Goal: Navigation & Orientation: Find specific page/section

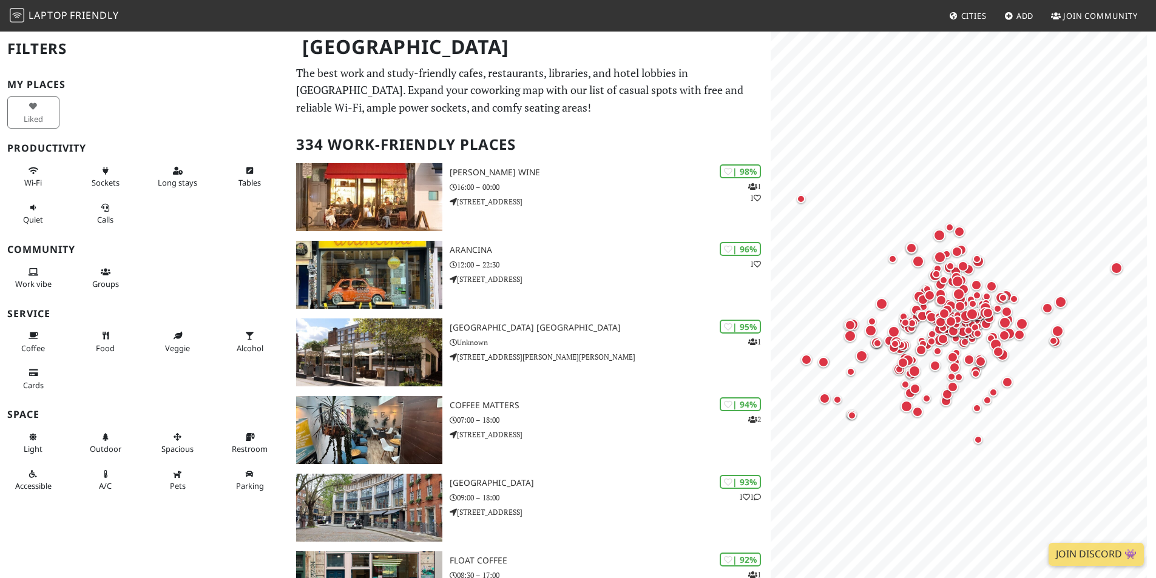
click at [963, 22] on link "Cities" at bounding box center [967, 16] width 47 height 22
click at [966, 19] on span "Cities" at bounding box center [973, 15] width 25 height 11
click at [1020, 19] on span "Add" at bounding box center [1025, 15] width 18 height 11
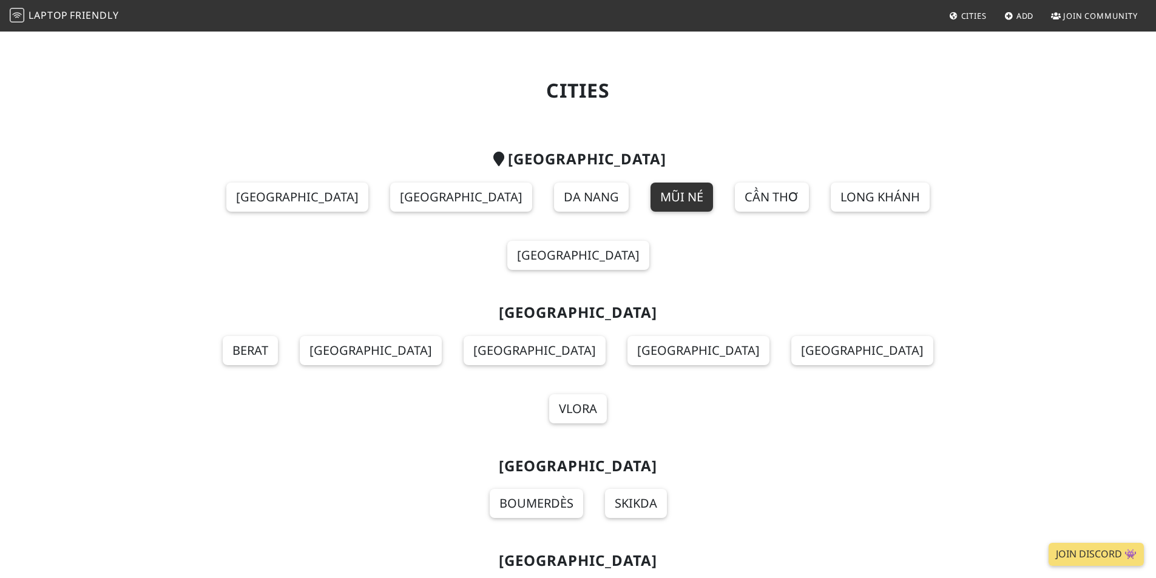
click at [650, 191] on link "Mũi Né" at bounding box center [681, 197] width 62 height 29
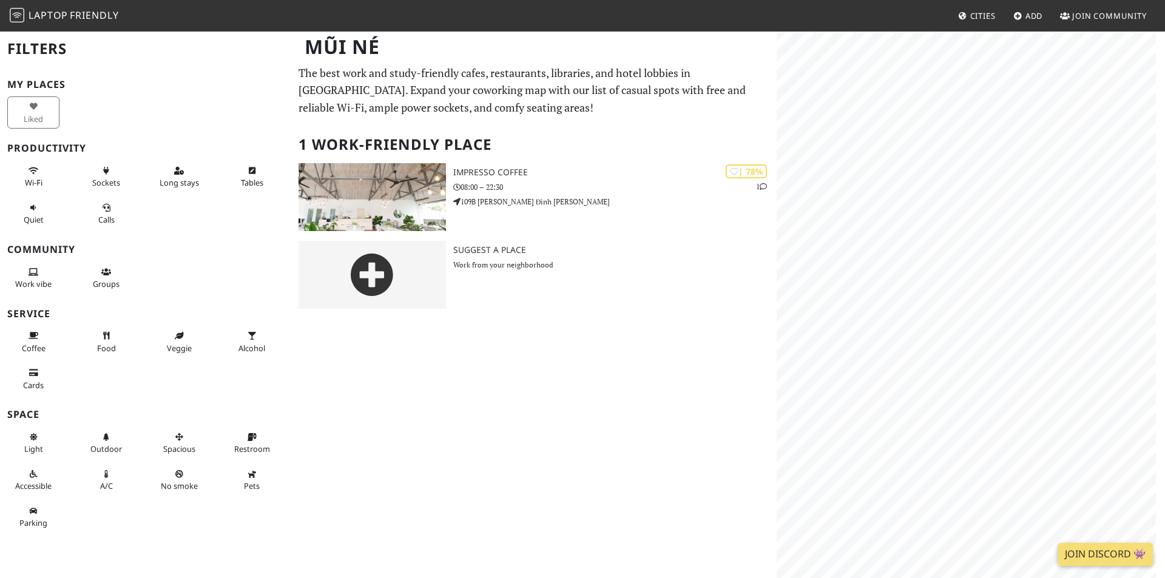
click at [988, 22] on link "Cities" at bounding box center [976, 16] width 47 height 22
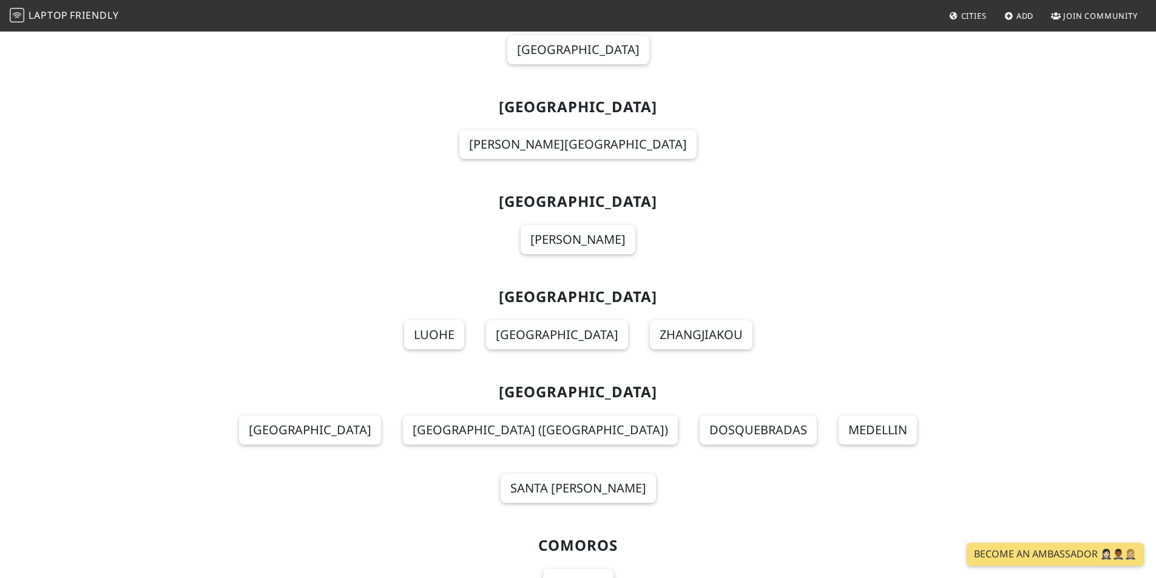
scroll to position [2487, 0]
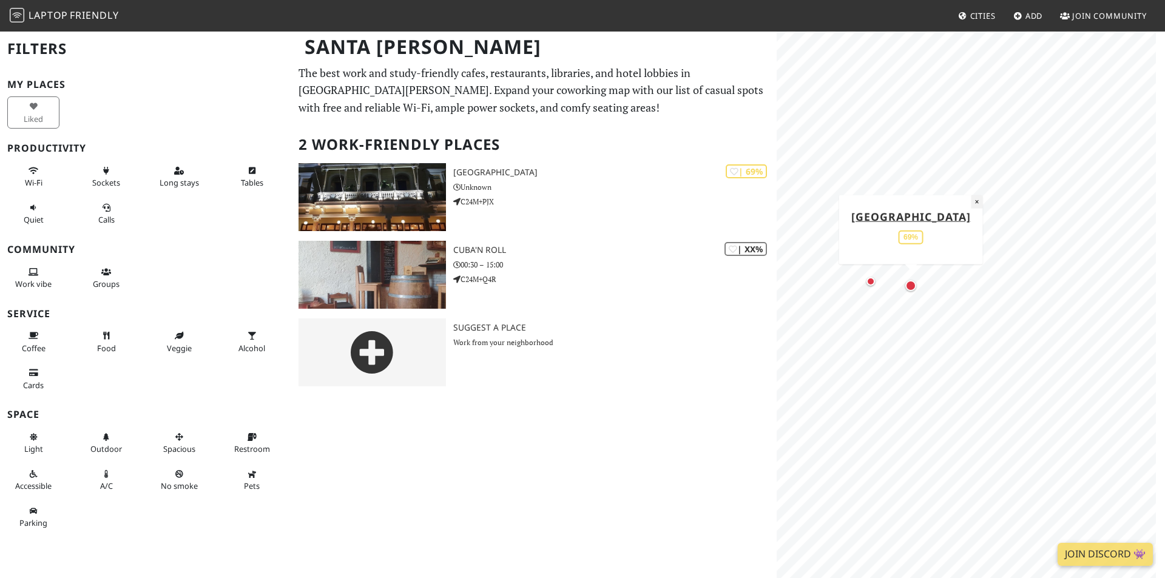
click at [971, 203] on button "×" at bounding box center [977, 201] width 12 height 13
